Goal: Find specific page/section: Find specific page/section

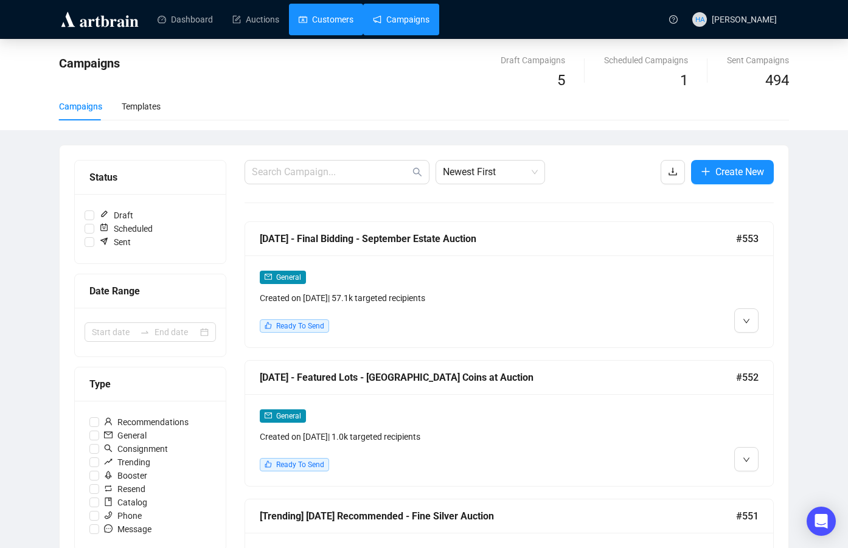
click at [326, 20] on link "Customers" at bounding box center [326, 20] width 55 height 32
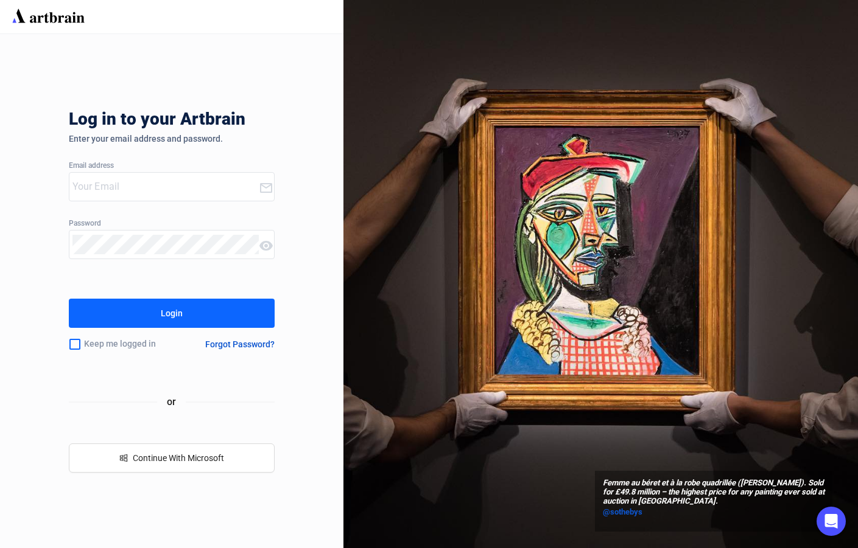
type input "[PERSON_NAME][EMAIL_ADDRESS][DOMAIN_NAME]"
click at [164, 310] on div "Login" at bounding box center [172, 313] width 22 height 19
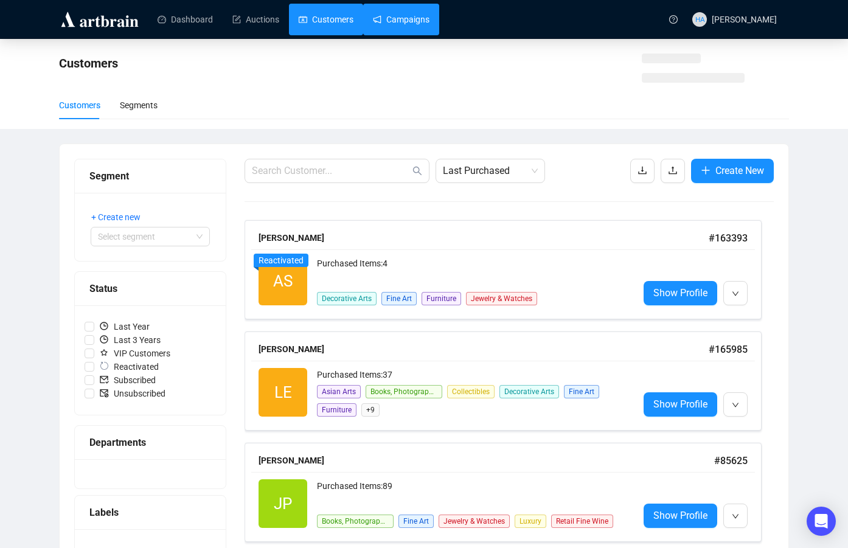
click at [414, 13] on link "Campaigns" at bounding box center [401, 20] width 57 height 32
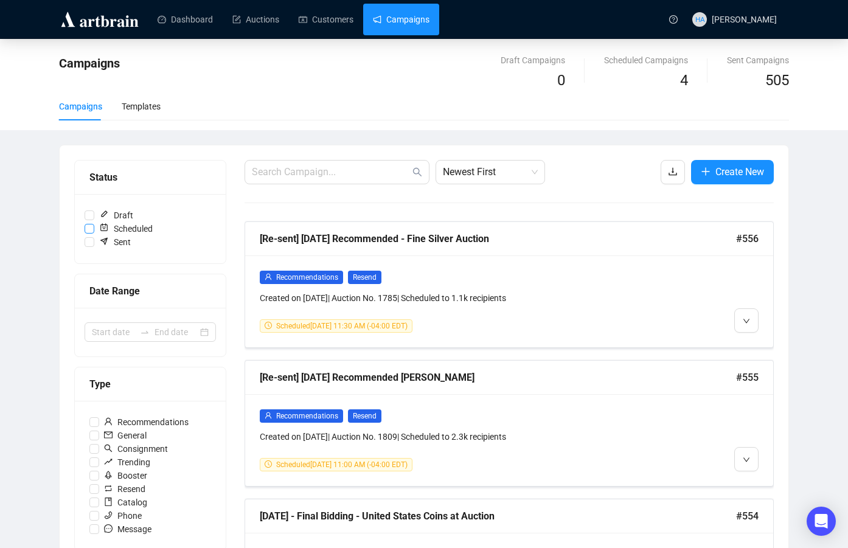
click at [89, 227] on input "Scheduled" at bounding box center [90, 229] width 10 height 10
checkbox input "true"
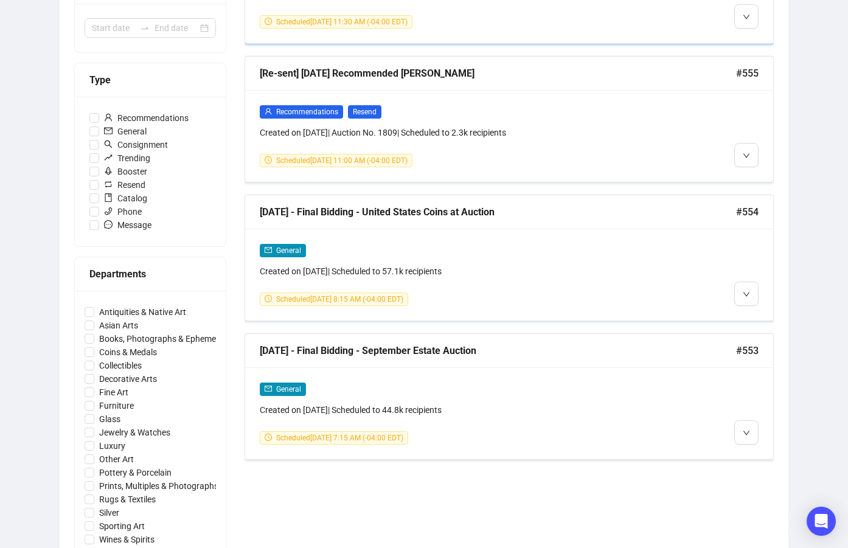
scroll to position [365, 0]
